Goal: Transaction & Acquisition: Purchase product/service

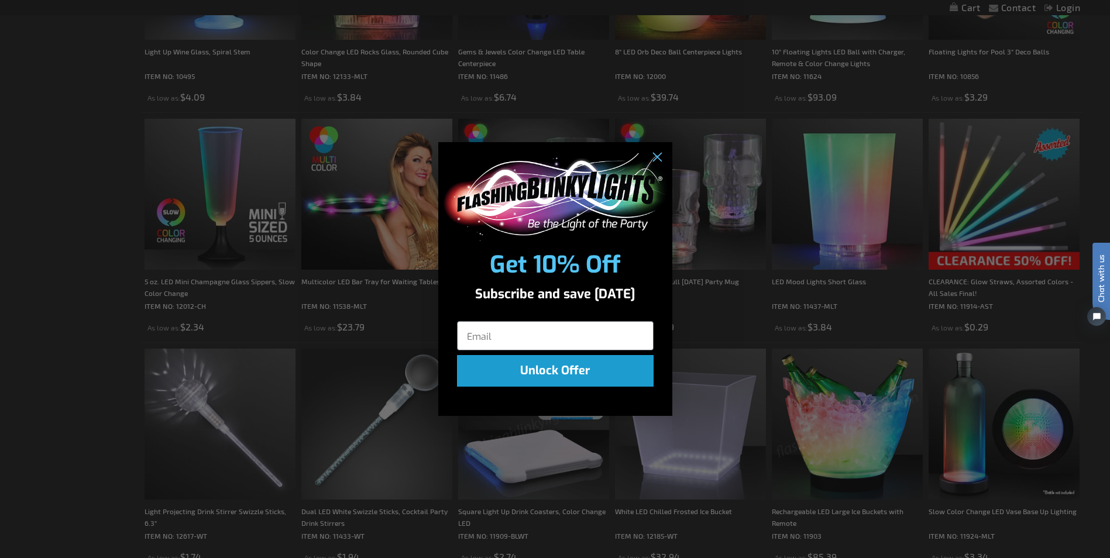
scroll to position [997, 0]
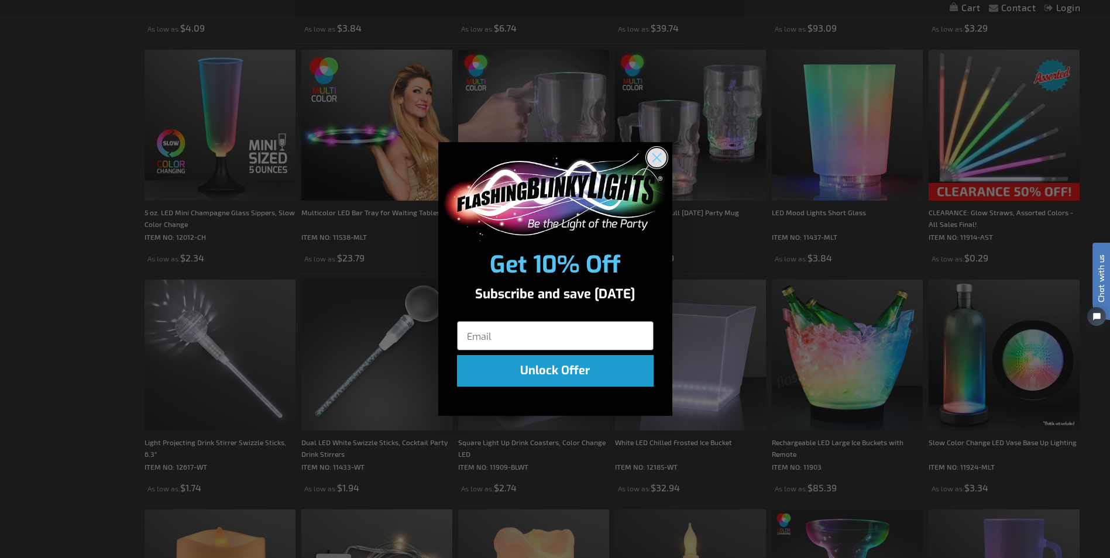
click at [657, 159] on circle "Close dialog" at bounding box center [656, 156] width 19 height 19
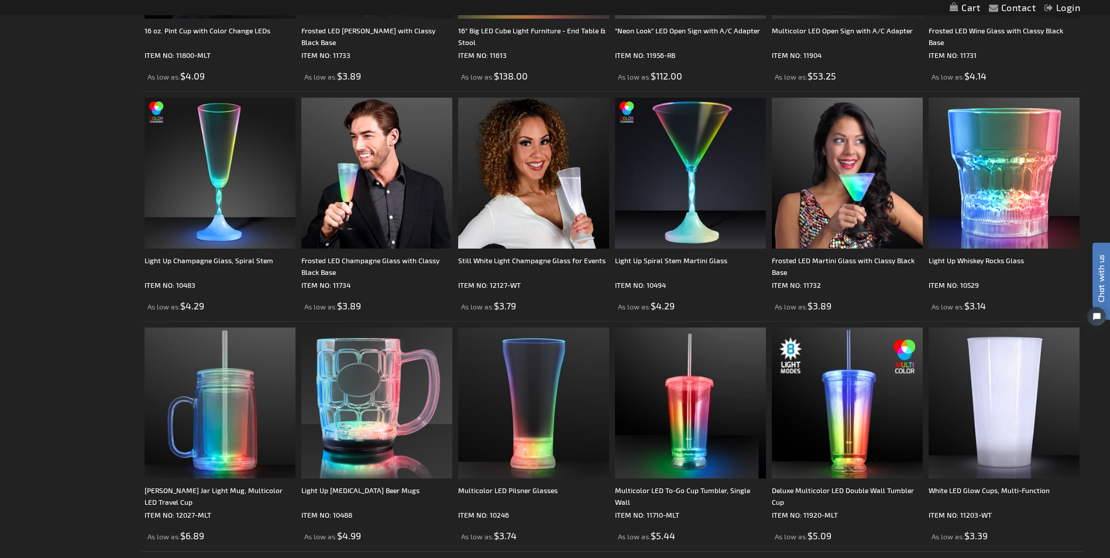
scroll to position [2108, 0]
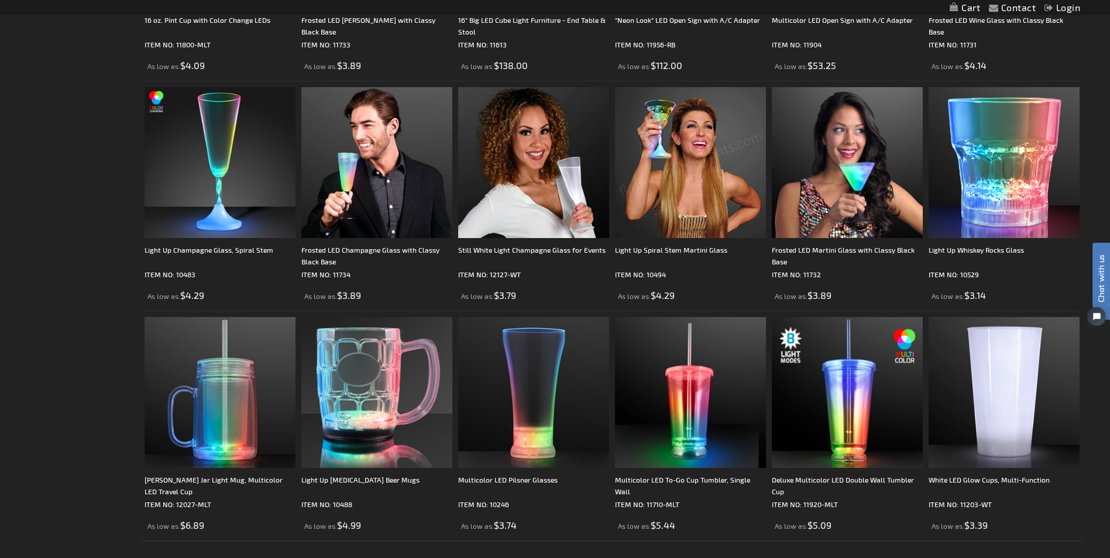
click at [714, 160] on img at bounding box center [690, 162] width 151 height 151
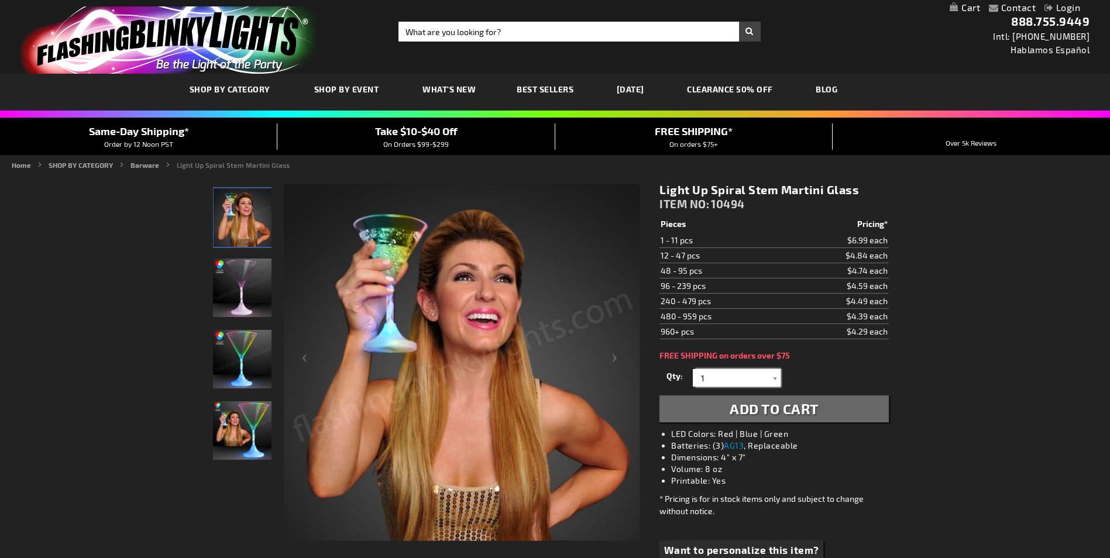
click at [736, 377] on input "1" at bounding box center [738, 378] width 85 height 18
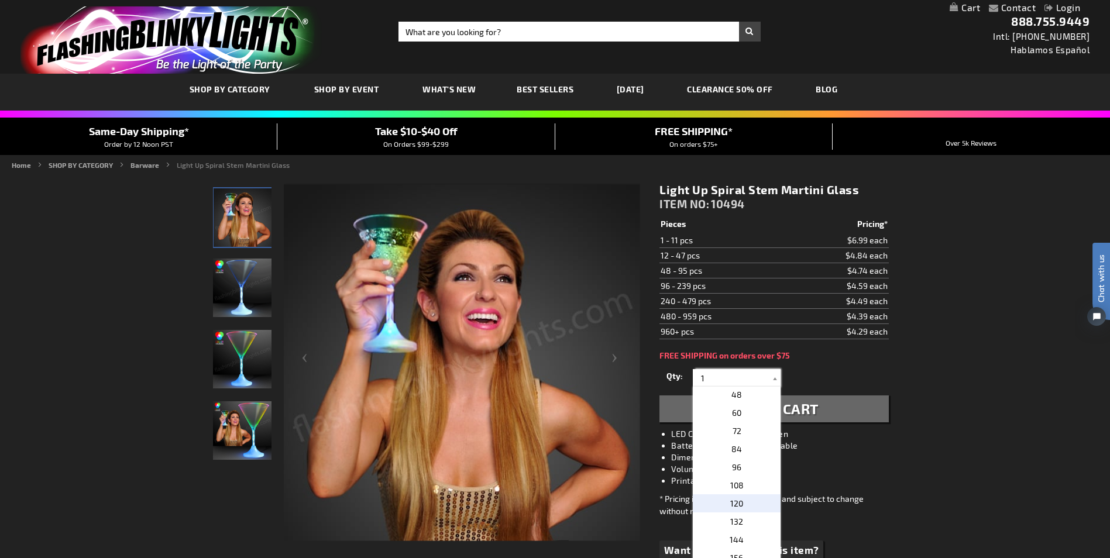
scroll to position [234, 0]
click at [743, 457] on p "72" at bounding box center [737, 452] width 88 height 18
type input "72"
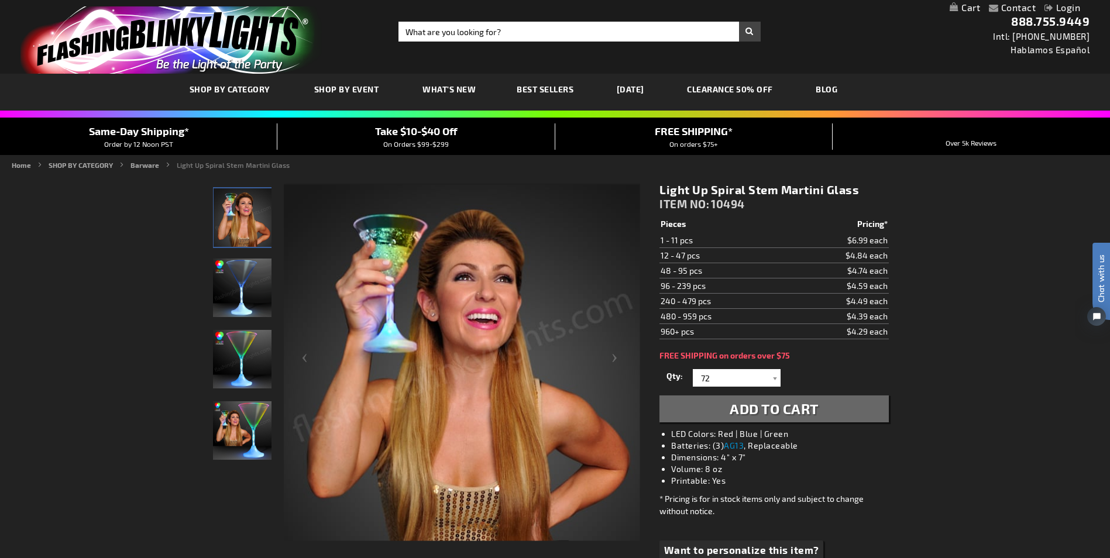
click at [808, 413] on span "Add to Cart" at bounding box center [774, 408] width 89 height 17
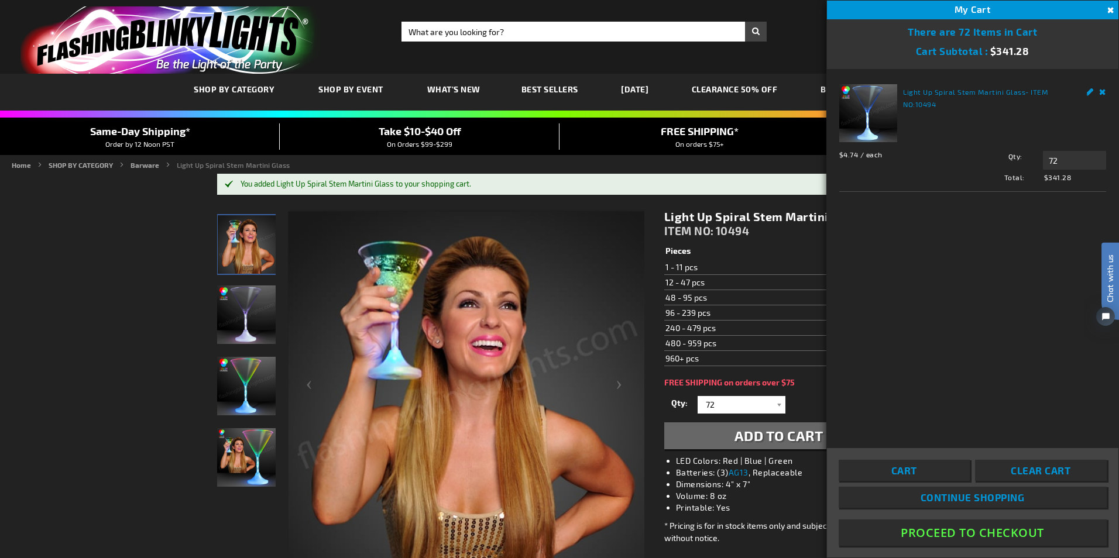
click at [976, 534] on button "Proceed To Checkout" at bounding box center [973, 533] width 268 height 26
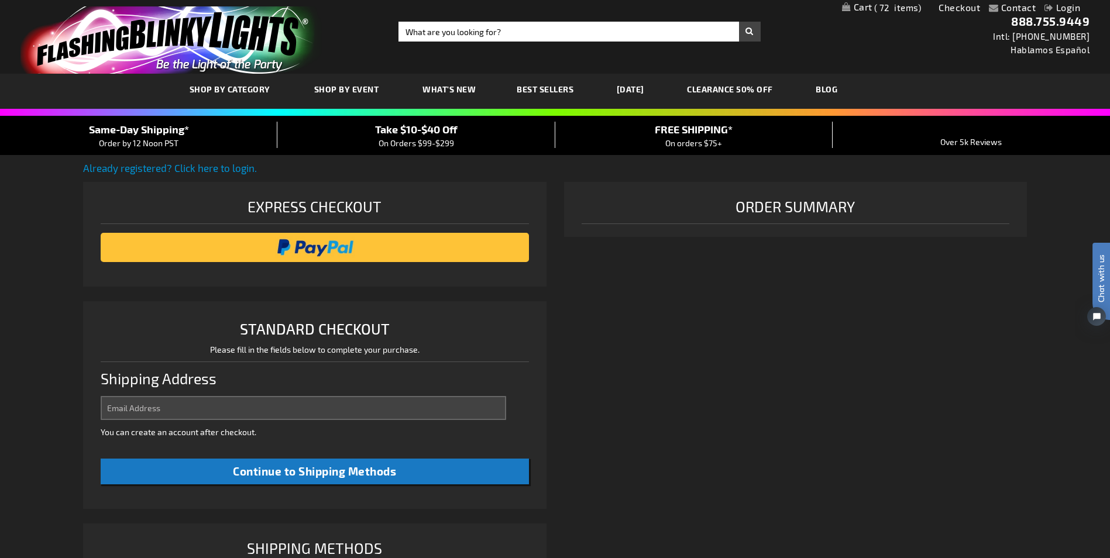
select select "US"
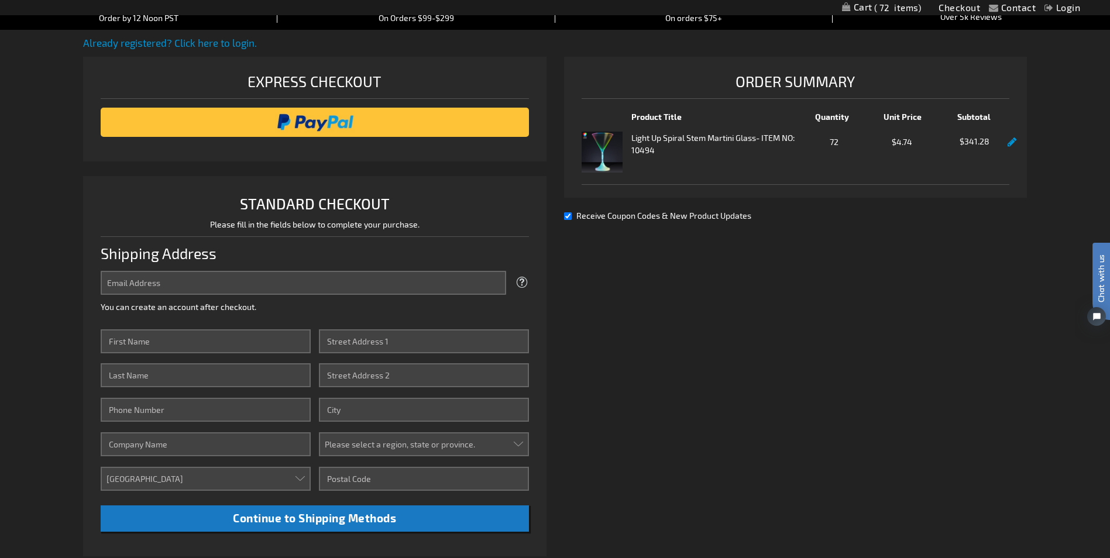
scroll to position [176, 0]
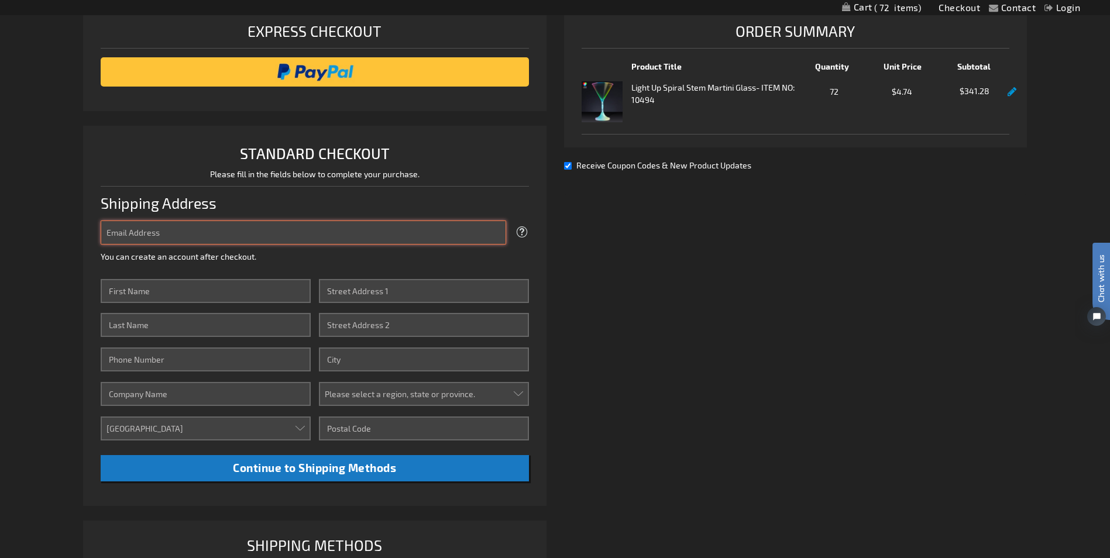
click at [173, 231] on input "Email Address" at bounding box center [303, 233] width 405 height 24
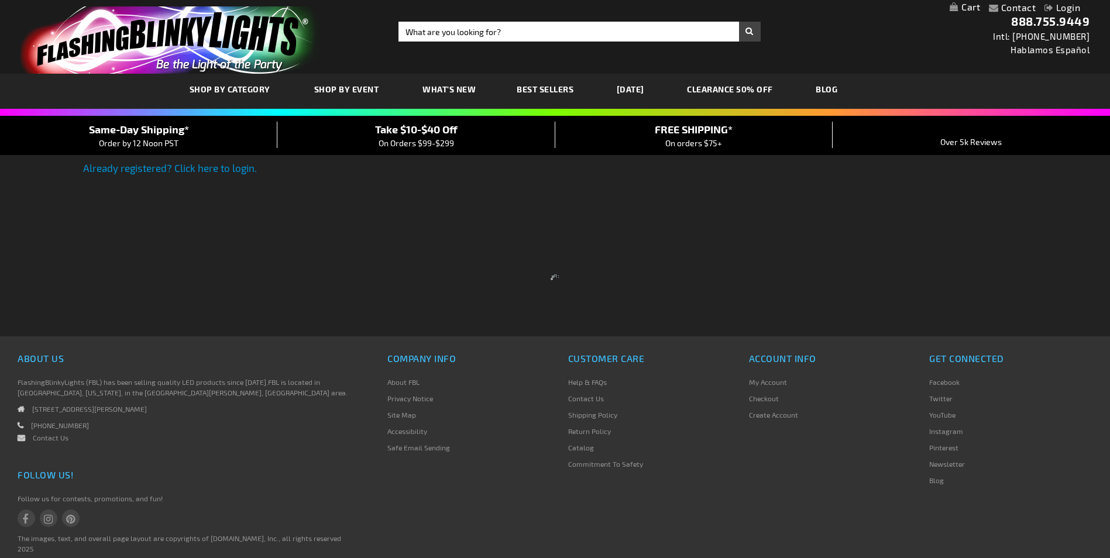
scroll to position [51, 0]
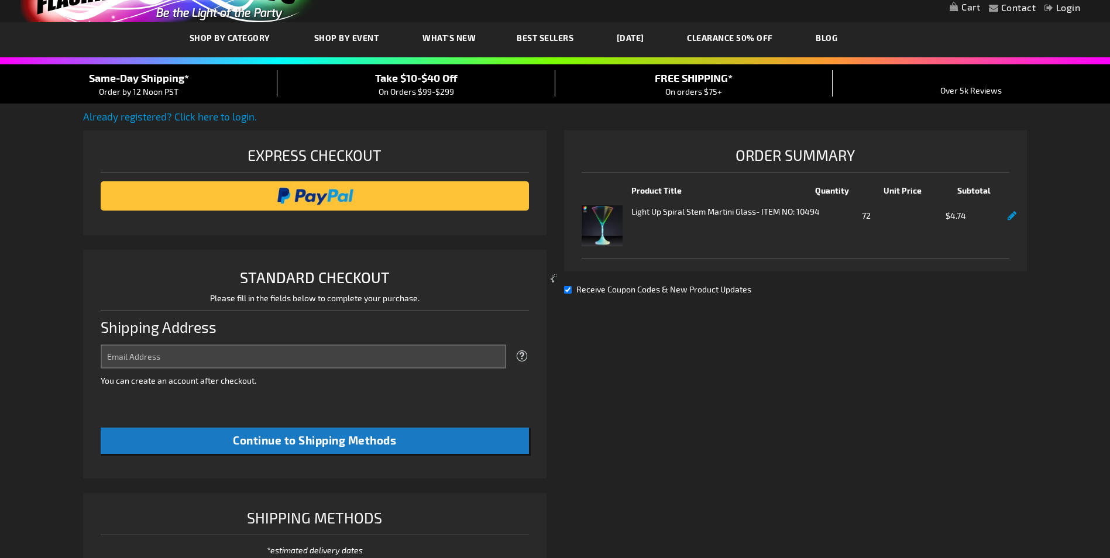
select select "US"
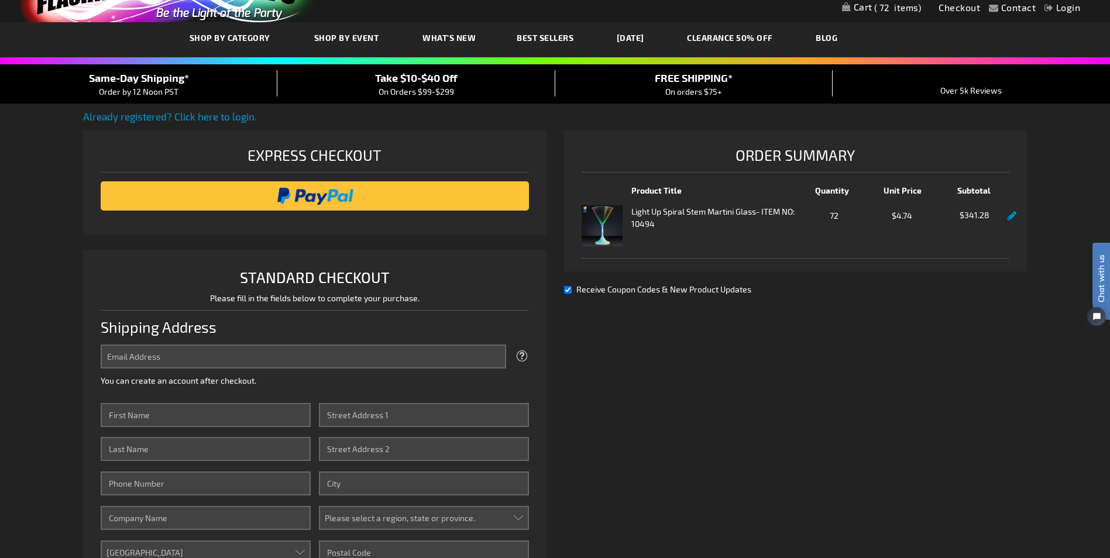
scroll to position [0, 0]
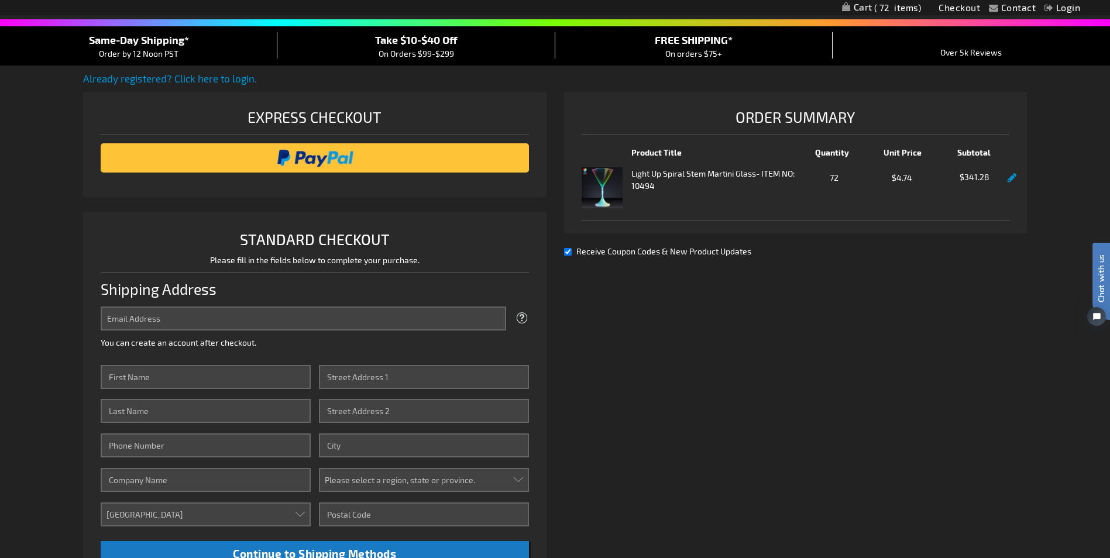
scroll to position [110, 0]
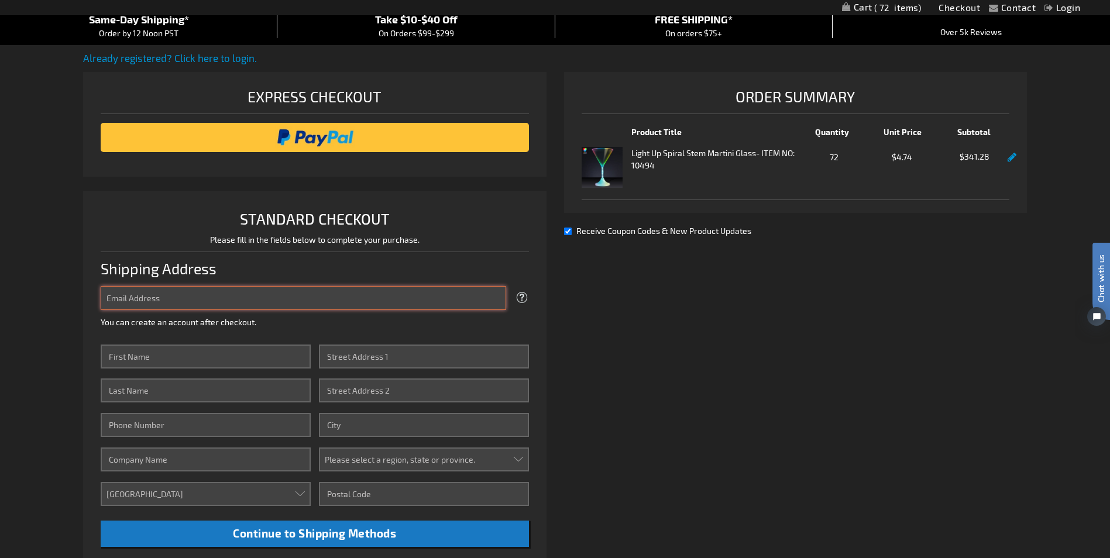
click at [177, 293] on input "Email Address" at bounding box center [303, 298] width 405 height 24
type input "tiffany@agapemo.org"
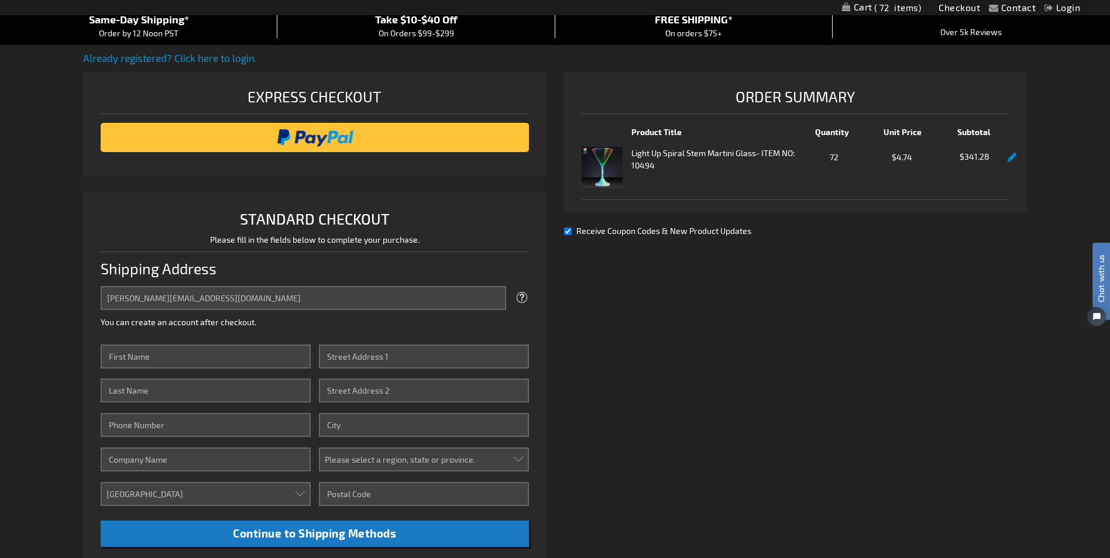
click at [117, 239] on p "Please fill in the fields below to complete your purchase." at bounding box center [315, 242] width 428 height 18
click at [245, 355] on input "First Name" at bounding box center [205, 357] width 209 height 24
type input "Tiffany"
type input "Gastorf"
click at [73, 419] on div "Contact Compare Products Checkout Login Skip to Content My Cart 72 72 items My …" at bounding box center [555, 448] width 1110 height 1117
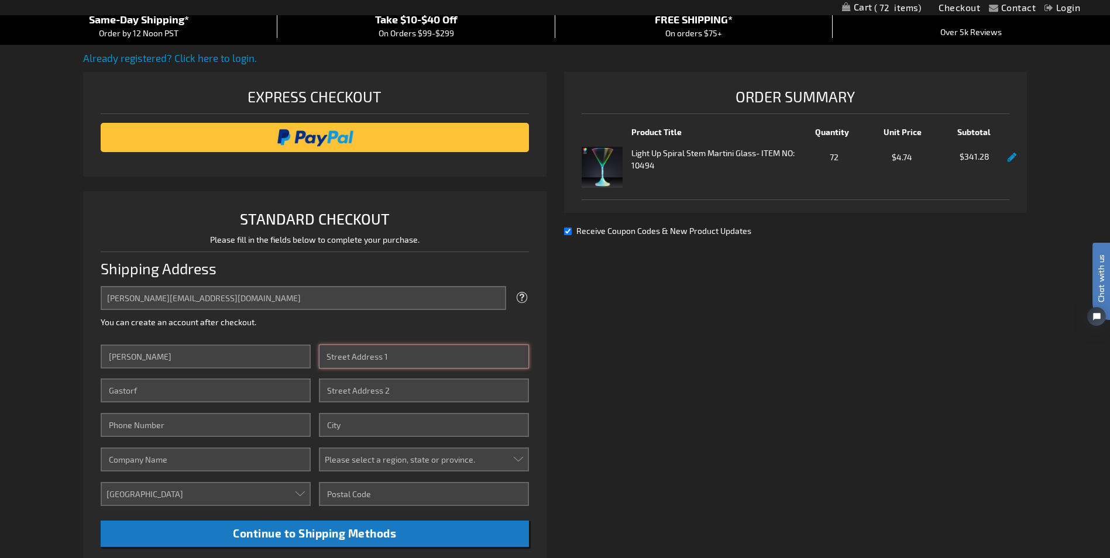
click at [385, 358] on input "Street Address: Line 1" at bounding box center [423, 357] width 209 height 24
type input "28 Primrose Court"
click at [483, 316] on div "tiffany@agapemo.org Tooltip We'll send your order confirmation here. You can cr…" at bounding box center [315, 307] width 428 height 42
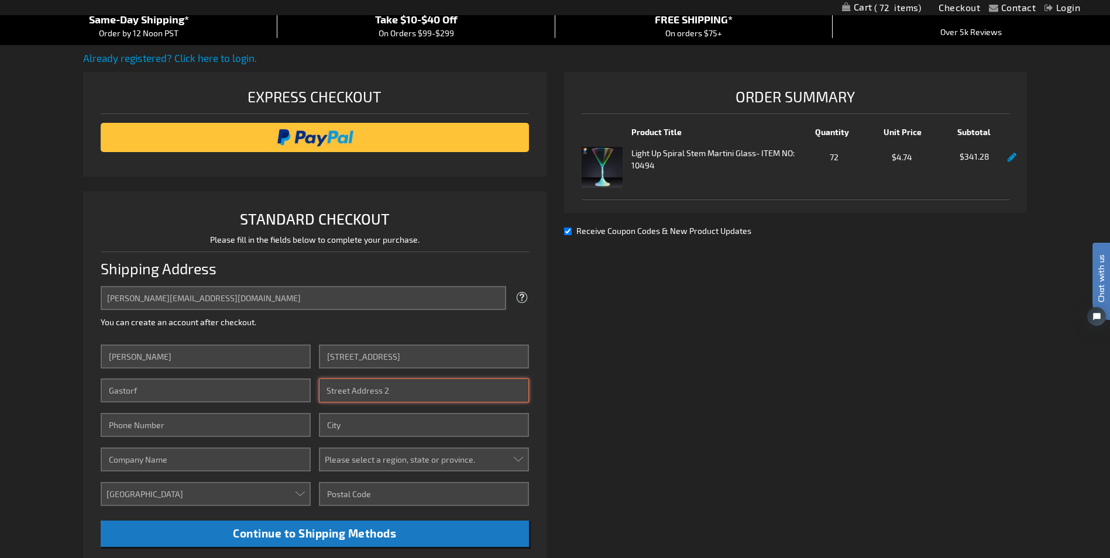
click at [403, 394] on input "Street Address: Line 2" at bounding box center [423, 391] width 209 height 24
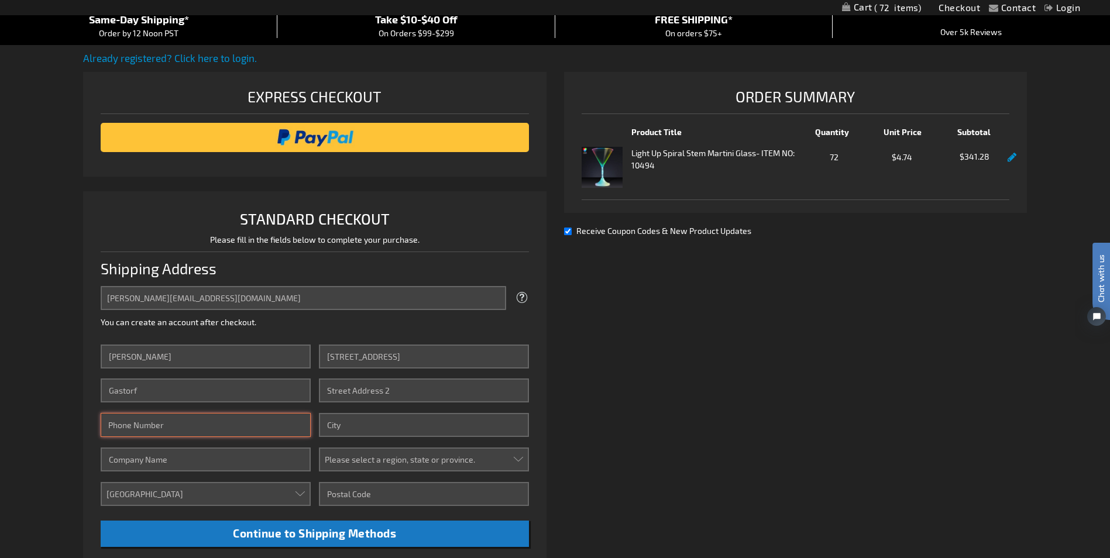
click at [256, 432] on input "Phone Number" at bounding box center [205, 425] width 209 height 24
type input "6362977185"
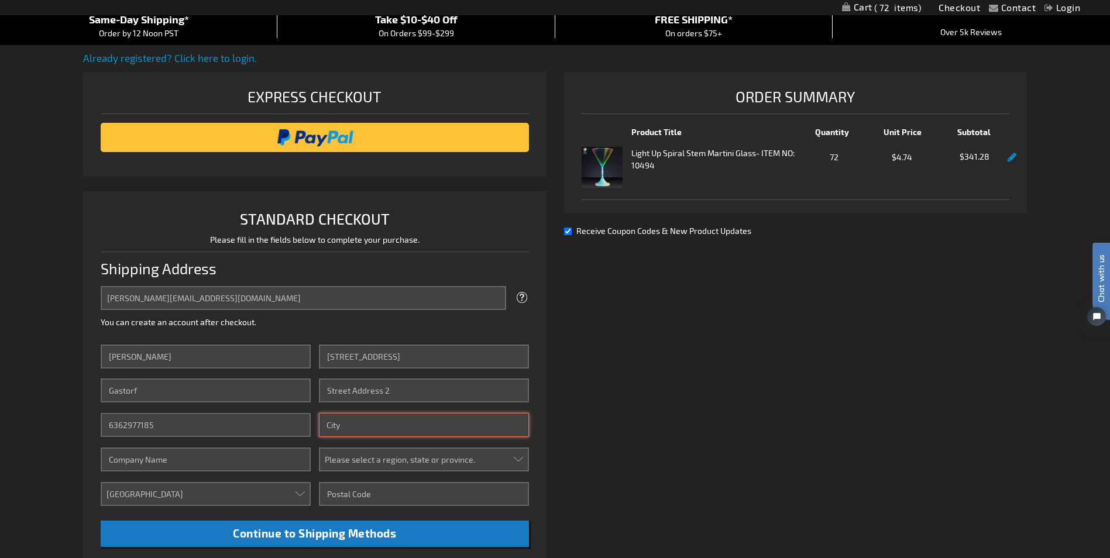
click at [351, 422] on input "City" at bounding box center [423, 425] width 209 height 24
click at [601, 413] on div "Already registered? Click here to login. Shipping Review & Payments Estimated T…" at bounding box center [554, 380] width 943 height 659
click at [406, 435] on input "City" at bounding box center [423, 425] width 209 height 24
type input "Warrenton"
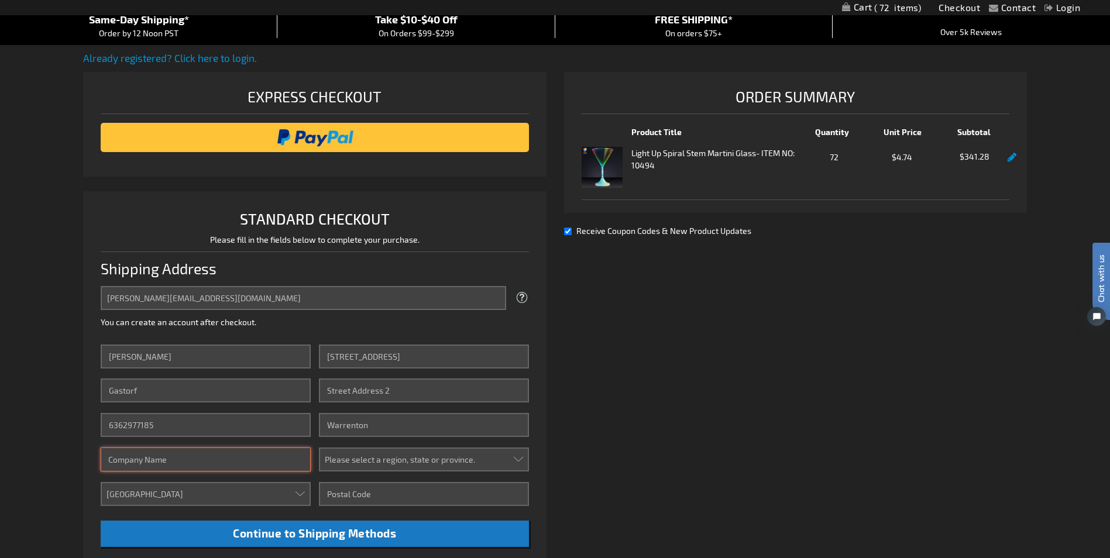
click at [221, 459] on input "Company" at bounding box center [205, 460] width 209 height 24
type input "AGAPE Community Outreach"
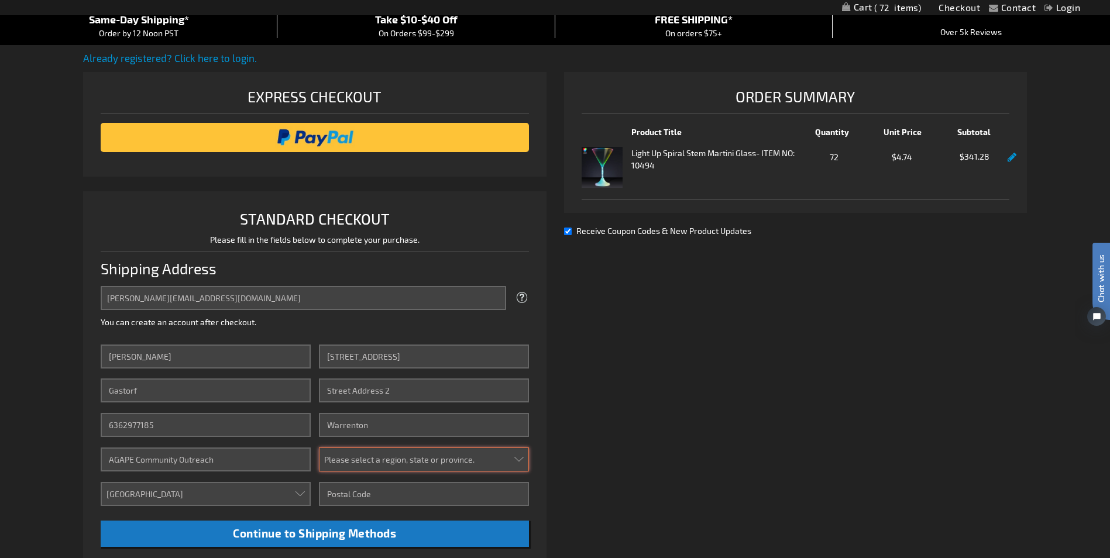
click at [380, 460] on select "Please select a region, state or province. Alabama Alaska Arizona Arkansas Cali…" at bounding box center [423, 460] width 209 height 24
select select "36"
click at [319, 448] on select "Please select a region, state or province. Alabama Alaska Arizona Arkansas Cali…" at bounding box center [423, 460] width 209 height 24
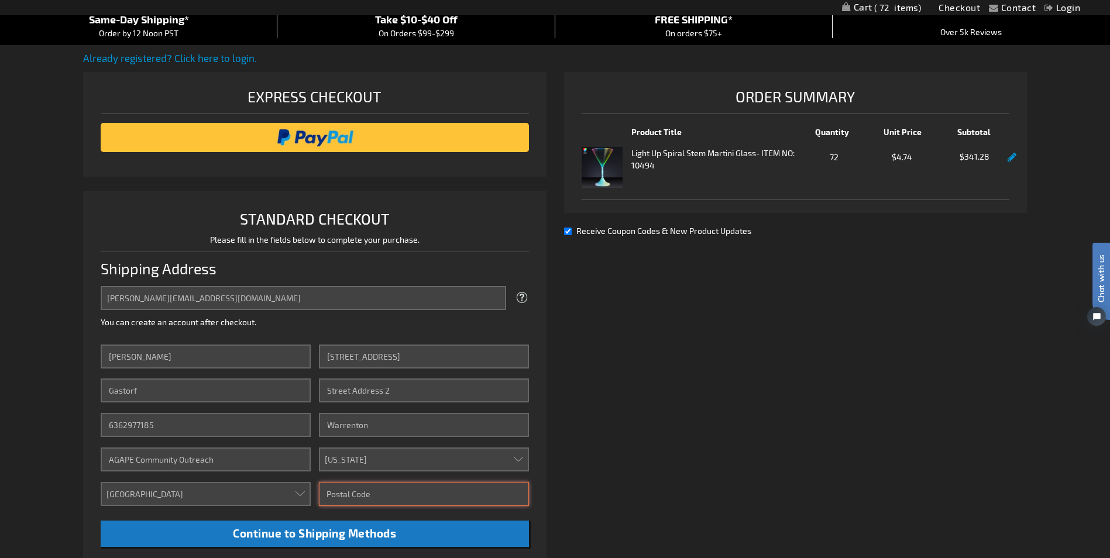
click at [382, 494] on input "Zip/Postal Code" at bounding box center [423, 494] width 209 height 24
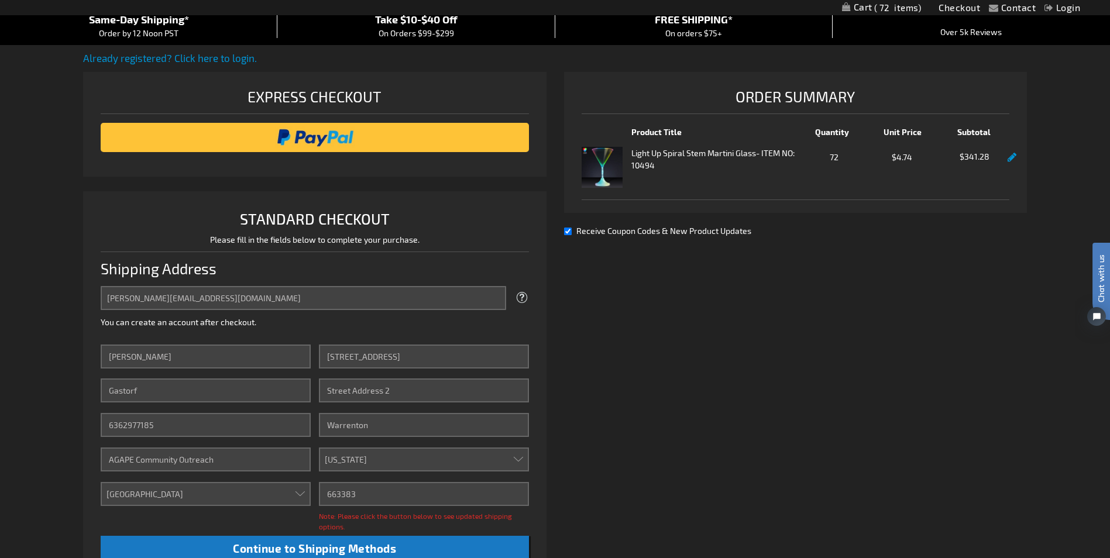
click at [652, 495] on div "Already registered? Click here to login. Shipping Review & Payments Estimated T…" at bounding box center [554, 388] width 943 height 674
drag, startPoint x: 378, startPoint y: 499, endPoint x: 178, endPoint y: 501, distance: 199.6
click at [178, 501] on div "First Name Tiffany Last Name Gastorf Phone Number 6362977185 Company AGAPE Comm…" at bounding box center [315, 454] width 428 height 218
type input "63383"
click at [610, 490] on div "Already registered? Click here to login. Shipping Review & Payments Estimated T…" at bounding box center [554, 388] width 943 height 674
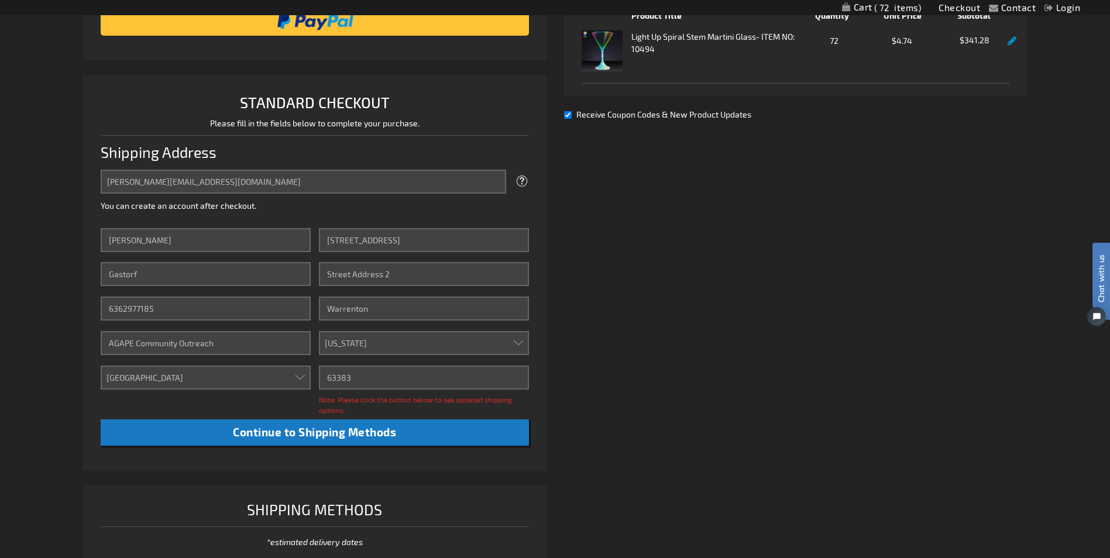
scroll to position [234, 0]
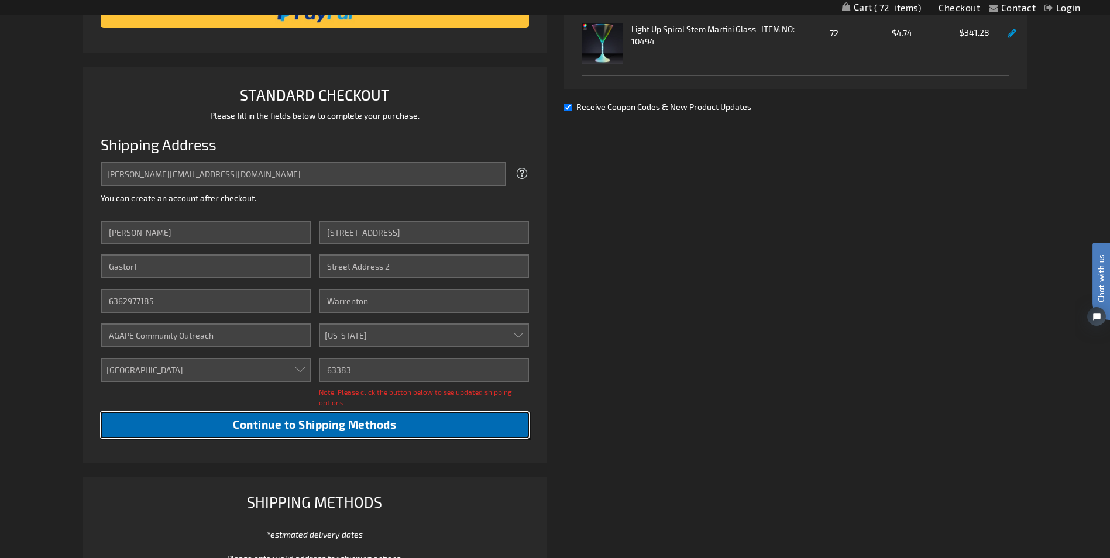
click at [300, 426] on span "Continue to Shipping Methods" at bounding box center [314, 424] width 163 height 13
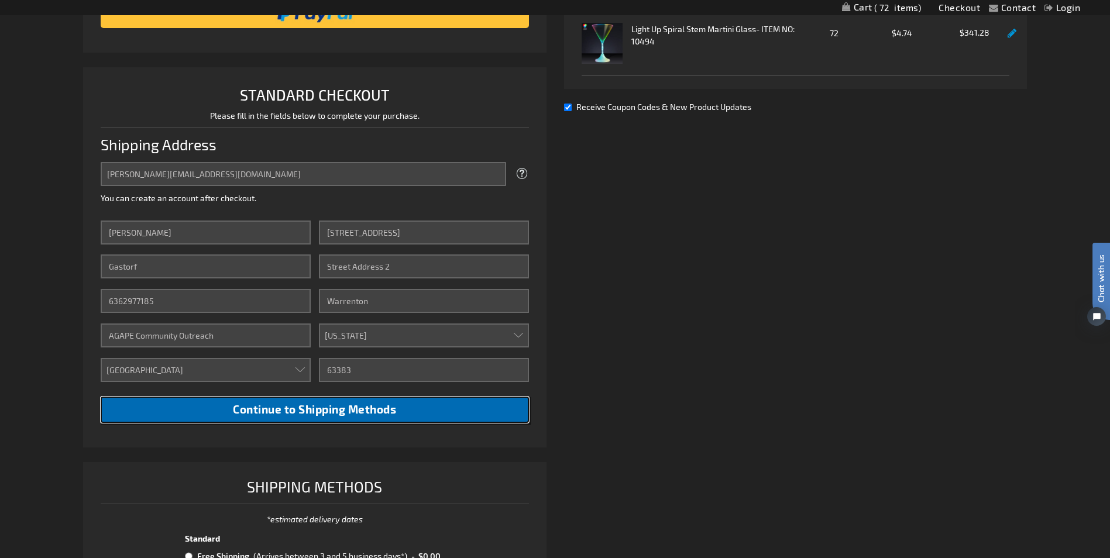
click at [350, 409] on span "Continue to Shipping Methods" at bounding box center [314, 409] width 163 height 13
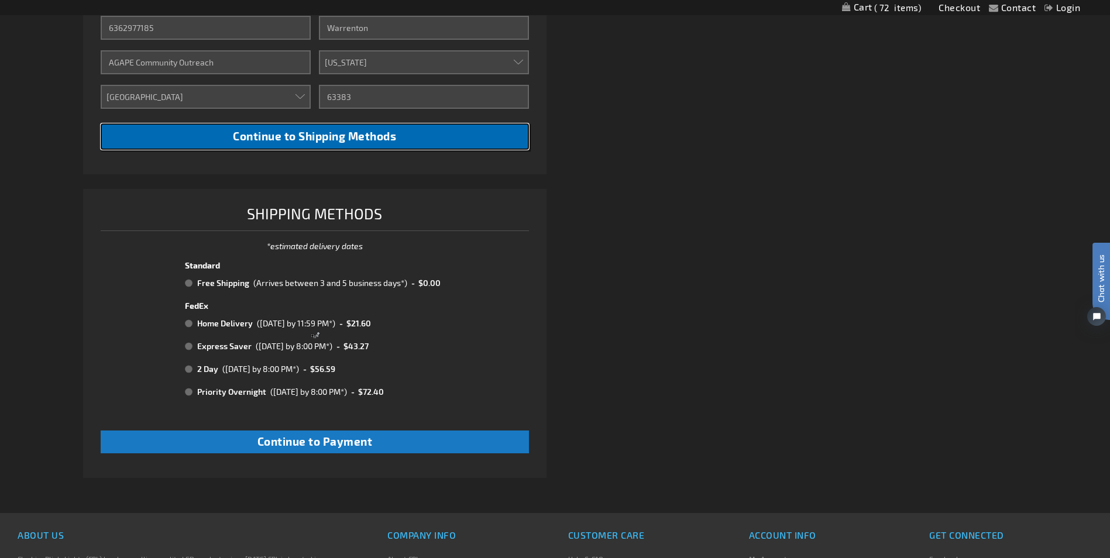
scroll to position [527, 0]
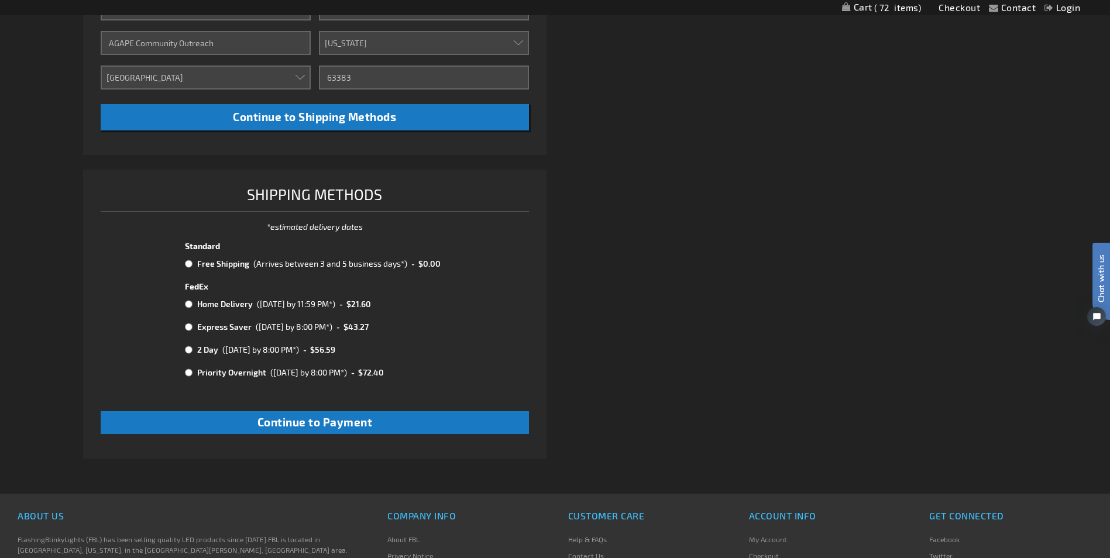
click at [187, 264] on input "radio" at bounding box center [189, 263] width 8 height 9
radio input "true"
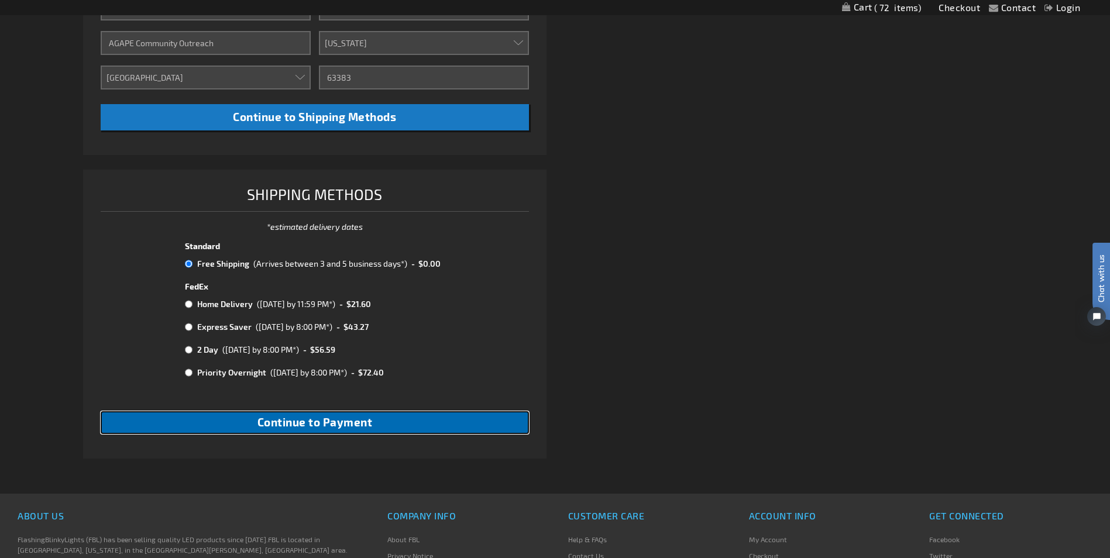
click at [262, 424] on span "Continue to Payment" at bounding box center [314, 421] width 115 height 13
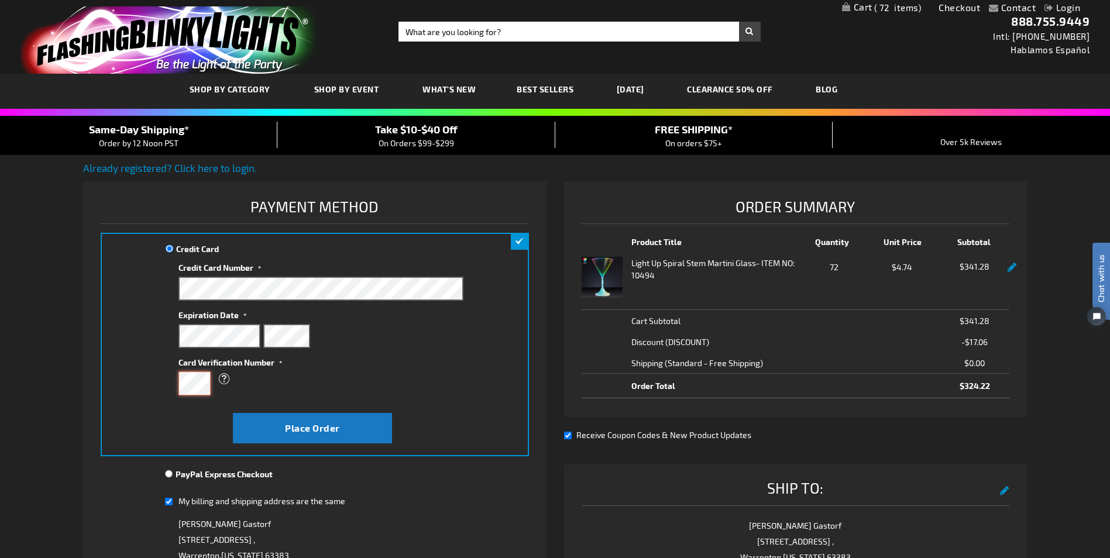
click at [131, 387] on div "Credit Card Credit Card Information" at bounding box center [315, 345] width 428 height 224
click at [539, 370] on li "Payment Information Payment Method Credit Card Credit Card Information" at bounding box center [314, 450] width 463 height 536
